Goal: Transaction & Acquisition: Book appointment/travel/reservation

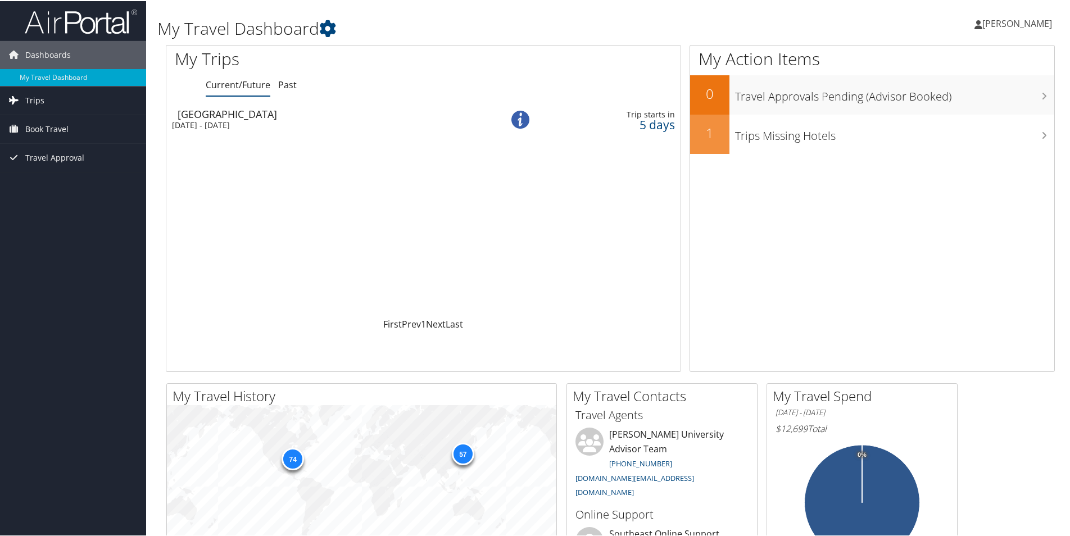
click at [42, 96] on span "Trips" at bounding box center [34, 99] width 19 height 28
click at [54, 210] on span "Travel Approval" at bounding box center [54, 207] width 59 height 28
click at [58, 181] on span "Book Travel" at bounding box center [46, 179] width 43 height 28
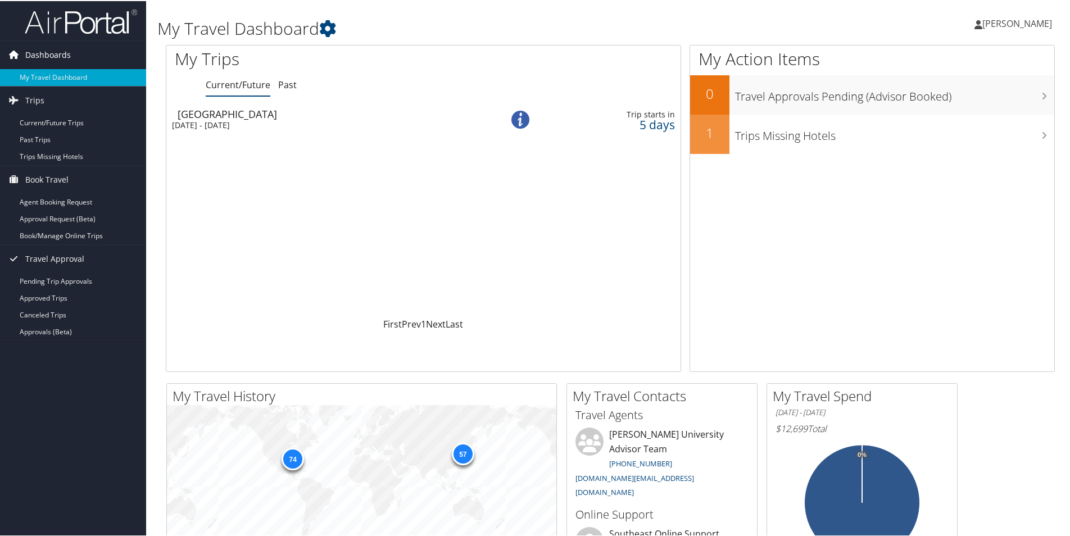
click at [52, 53] on span "Dashboards" at bounding box center [48, 54] width 46 height 28
click at [52, 56] on span "Dashboards" at bounding box center [48, 54] width 46 height 28
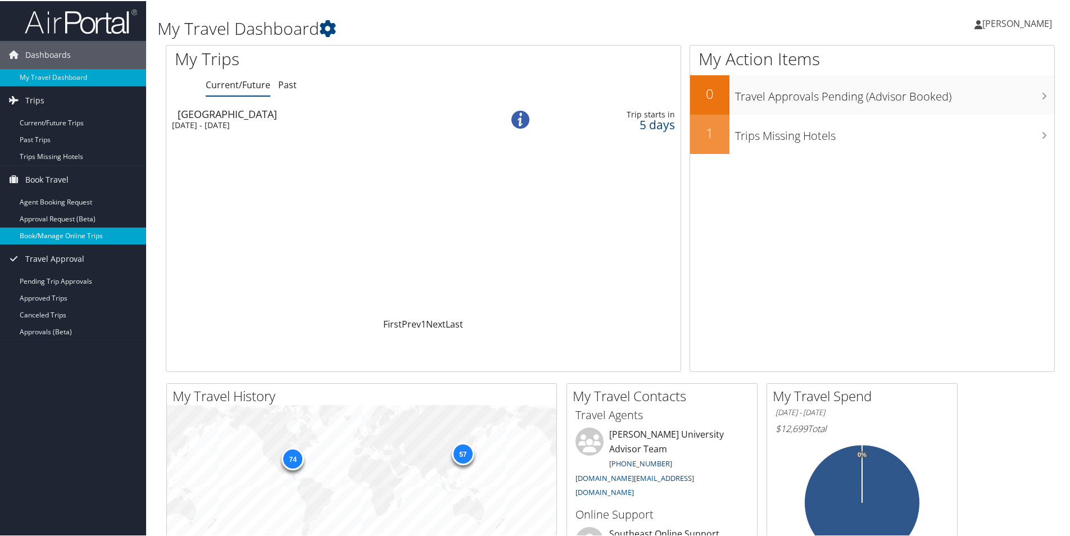
click at [83, 238] on link "Book/Manage Online Trips" at bounding box center [73, 234] width 146 height 17
